Goal: Information Seeking & Learning: Learn about a topic

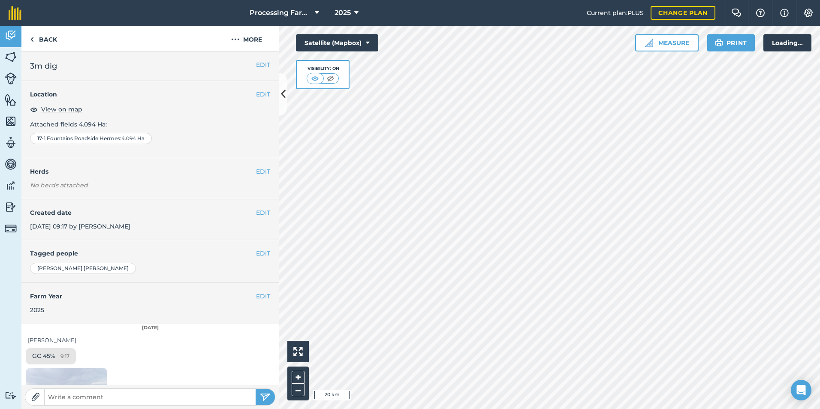
scroll to position [140, 0]
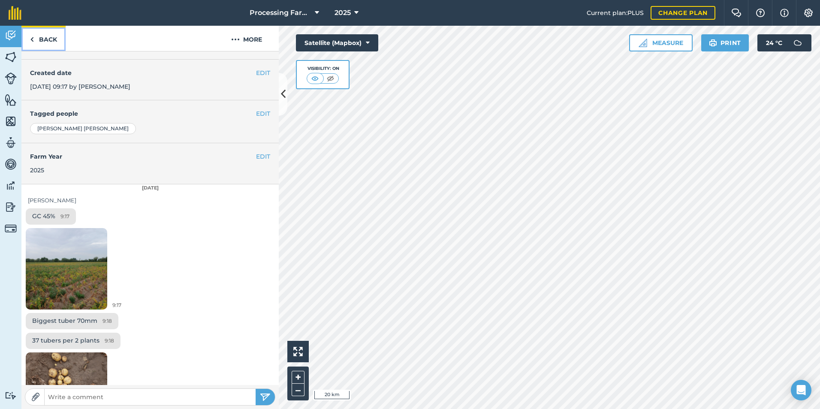
drag, startPoint x: 45, startPoint y: 40, endPoint x: 145, endPoint y: 18, distance: 102.3
click at [45, 40] on link "Back" at bounding box center [43, 38] width 44 height 25
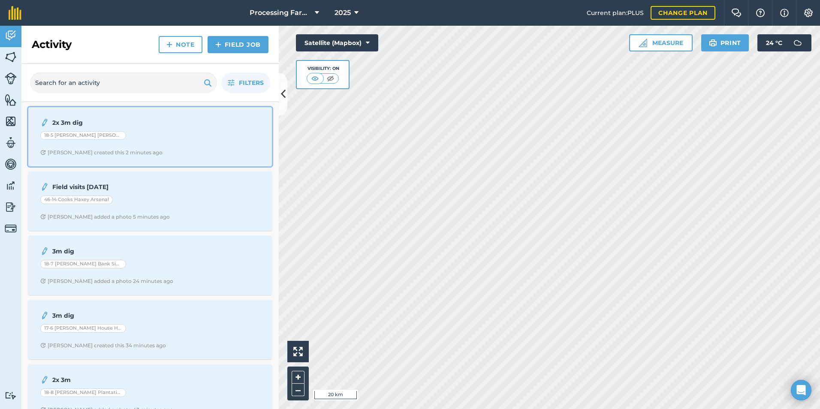
click at [191, 142] on div "2x 3m dig 18-5 John Prest Brooke Lucy B created this 2 minutes ago" at bounding box center [149, 136] width 233 height 49
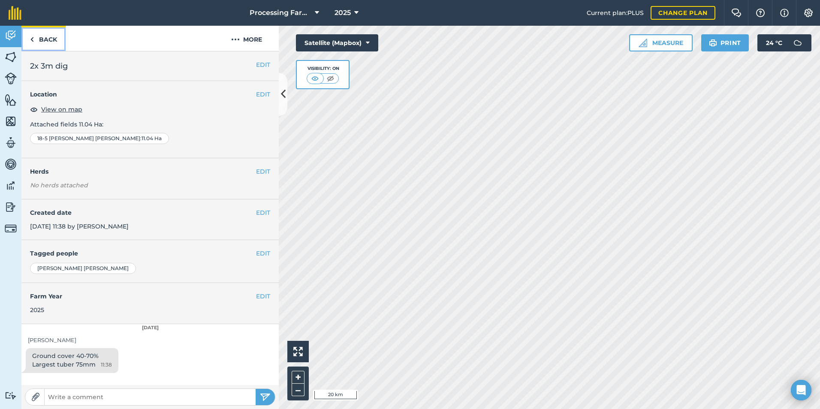
click at [60, 41] on link "Back" at bounding box center [43, 38] width 44 height 25
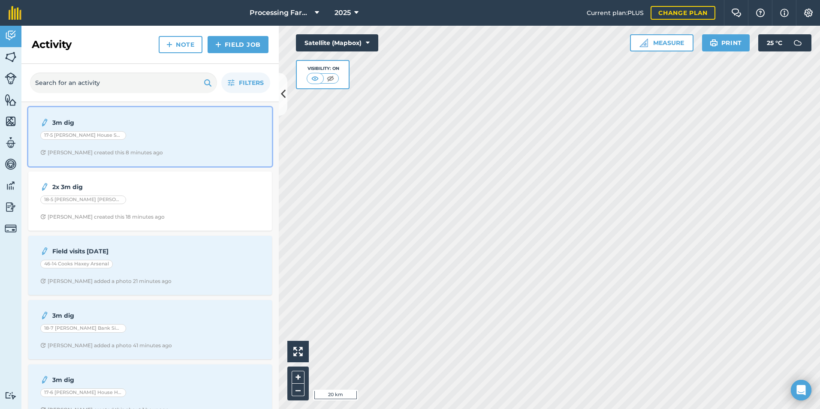
click at [168, 133] on div "17-5 [PERSON_NAME] House Shelford" at bounding box center [149, 136] width 219 height 11
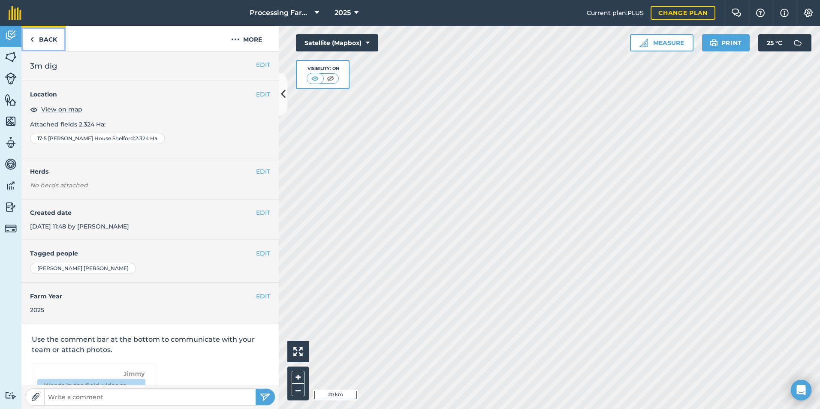
click at [48, 38] on link "Back" at bounding box center [43, 38] width 44 height 25
